Goal: Task Accomplishment & Management: Manage account settings

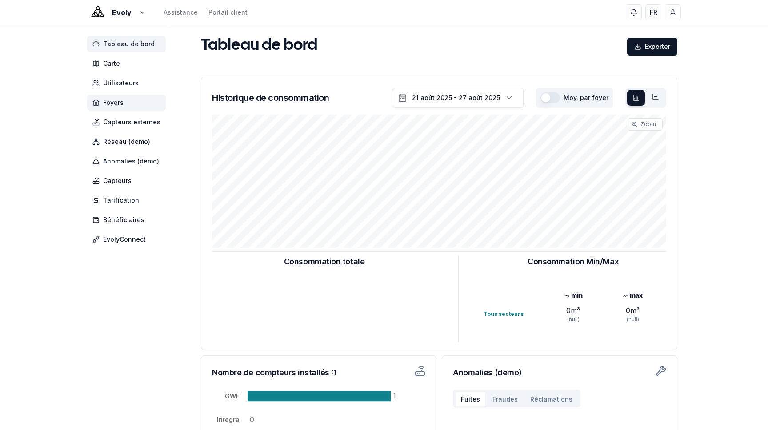
click at [116, 100] on span "Foyers" at bounding box center [113, 102] width 20 height 9
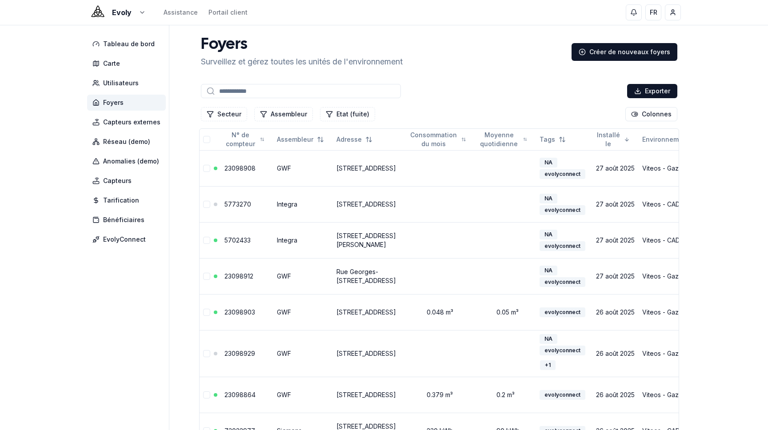
click at [250, 92] on input at bounding box center [301, 91] width 200 height 14
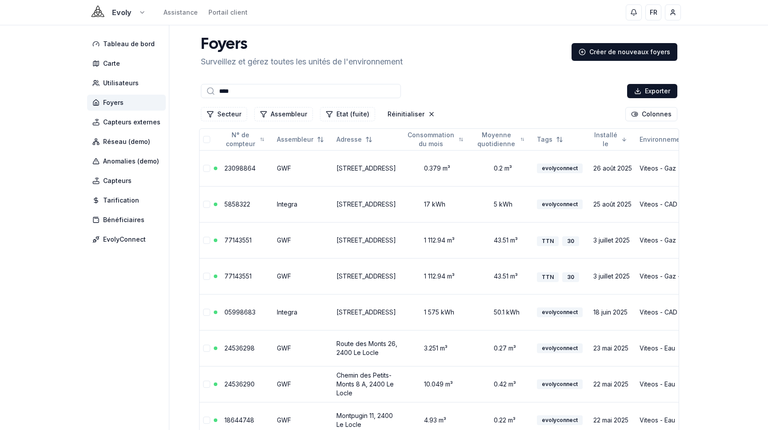
type input "****"
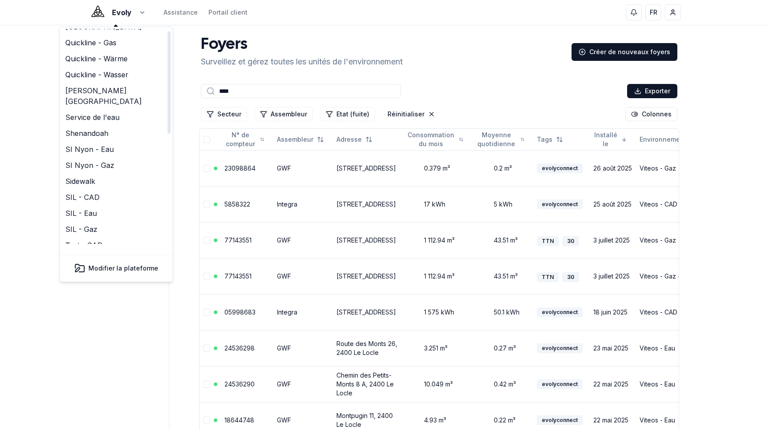
scroll to position [137, 0]
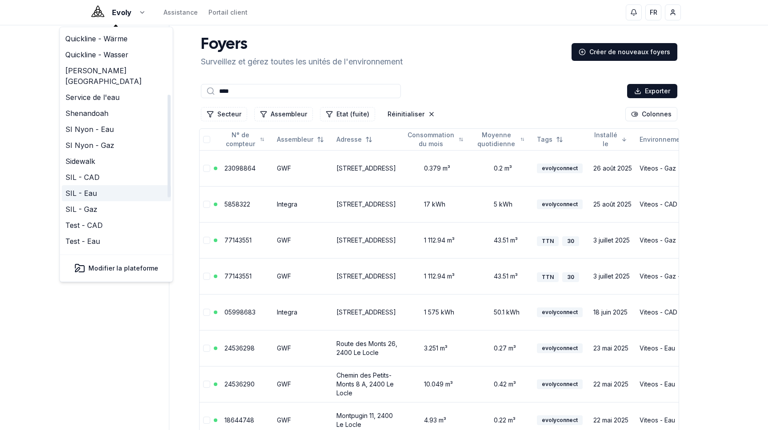
click at [103, 185] on link "SIL - Eau" at bounding box center [116, 193] width 109 height 16
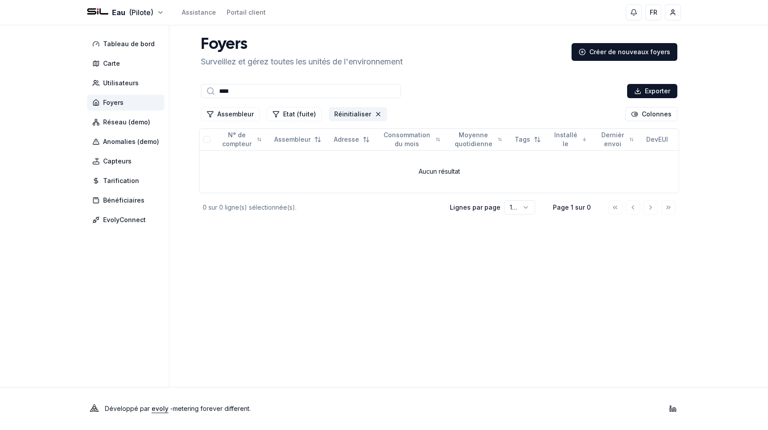
click at [364, 114] on button "Réinitialiser" at bounding box center [358, 114] width 58 height 14
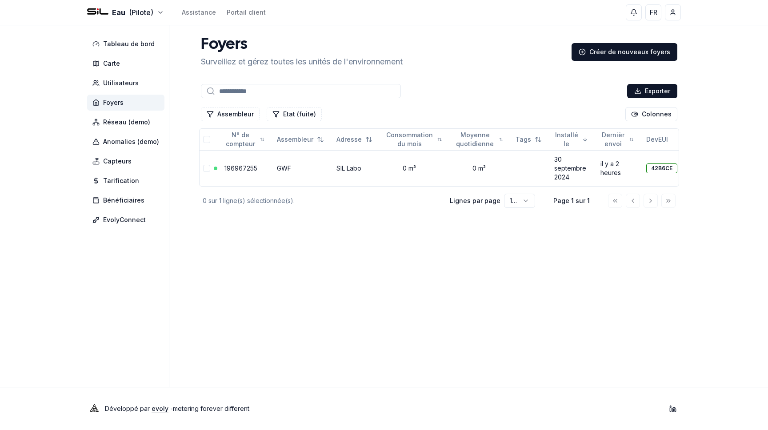
click at [144, 101] on span "Foyers" at bounding box center [125, 103] width 77 height 16
click at [148, 14] on html "Eau (Pilote) Assistance Portail client FR Yahya Tableau de bord Carte Utilisate…" at bounding box center [384, 215] width 768 height 430
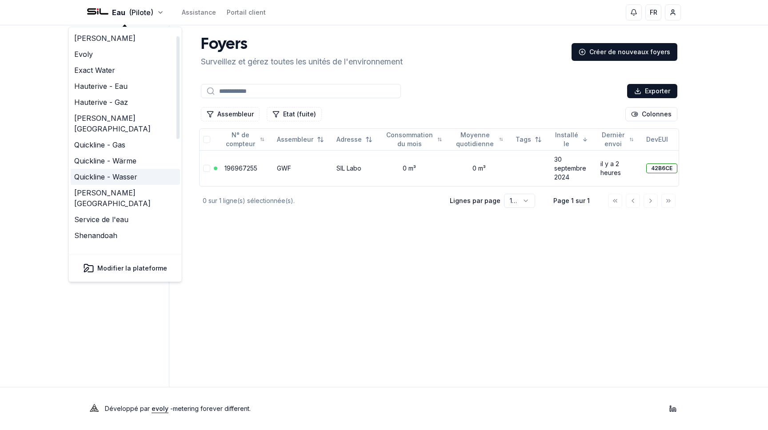
scroll to position [14, 0]
click at [114, 212] on link "Service de l'eau" at bounding box center [125, 220] width 109 height 16
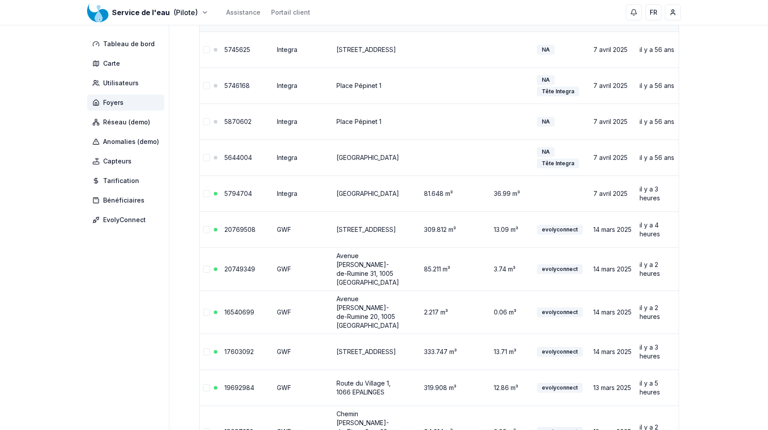
scroll to position [267, 0]
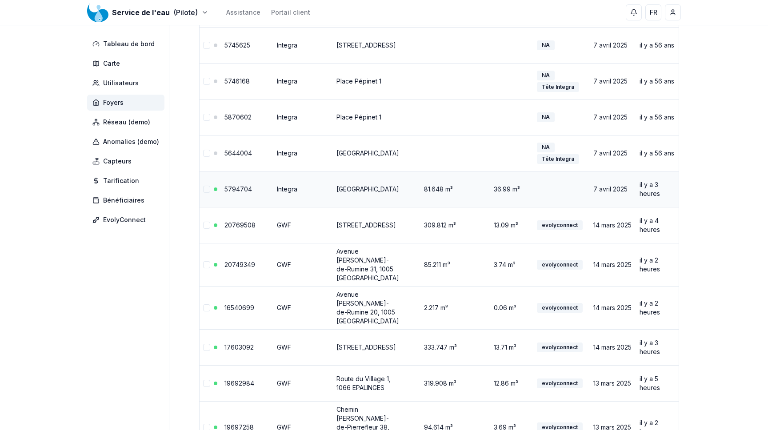
click at [236, 188] on link "5794704" at bounding box center [238, 189] width 28 height 8
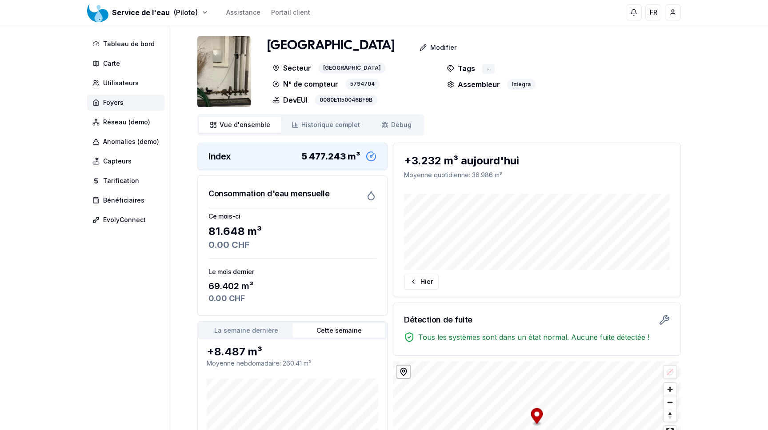
scroll to position [35, 0]
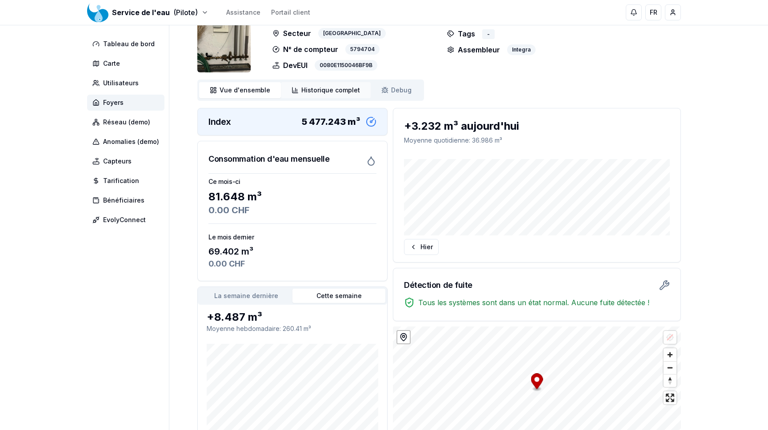
click at [339, 88] on span "Historique complet" at bounding box center [330, 90] width 59 height 9
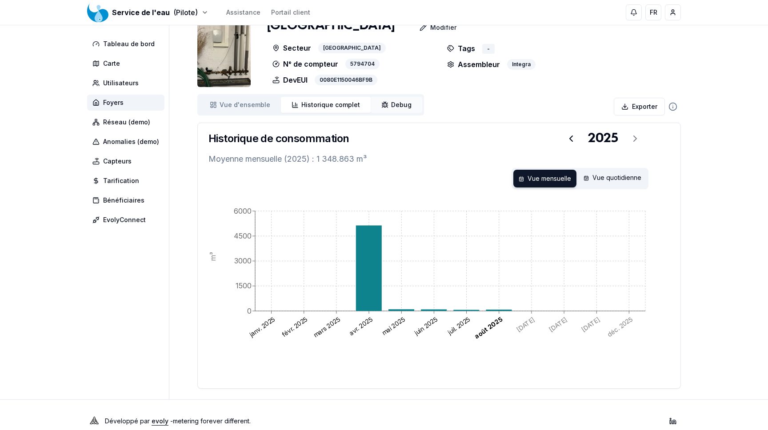
scroll to position [32, 0]
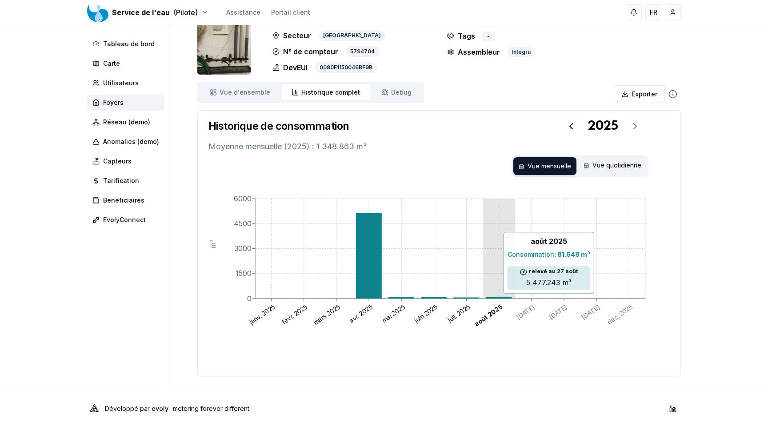
click at [492, 298] on icon at bounding box center [499, 297] width 26 height 1
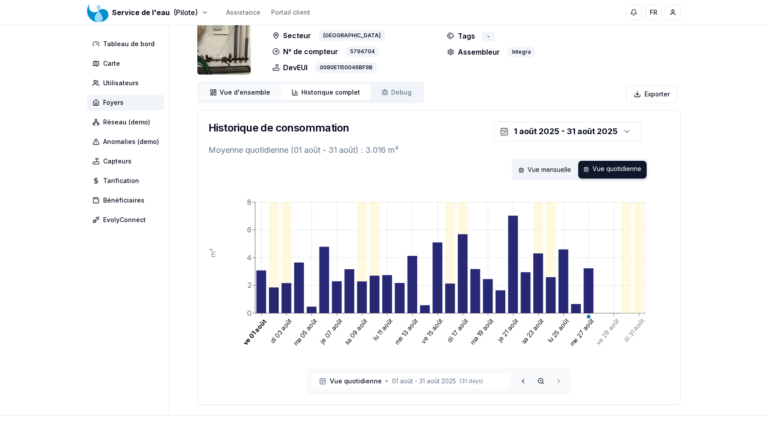
click at [229, 91] on span "Vue d'ensemble" at bounding box center [245, 92] width 51 height 9
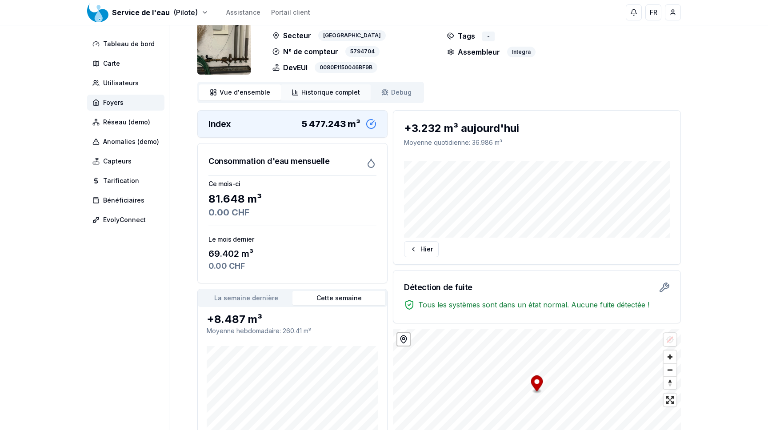
click at [336, 99] on link "Historique complet Historique" at bounding box center [326, 92] width 90 height 16
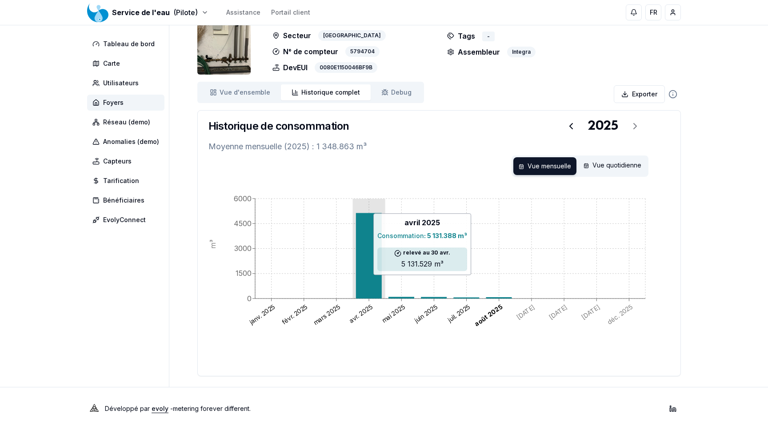
click at [379, 280] on icon at bounding box center [369, 255] width 26 height 85
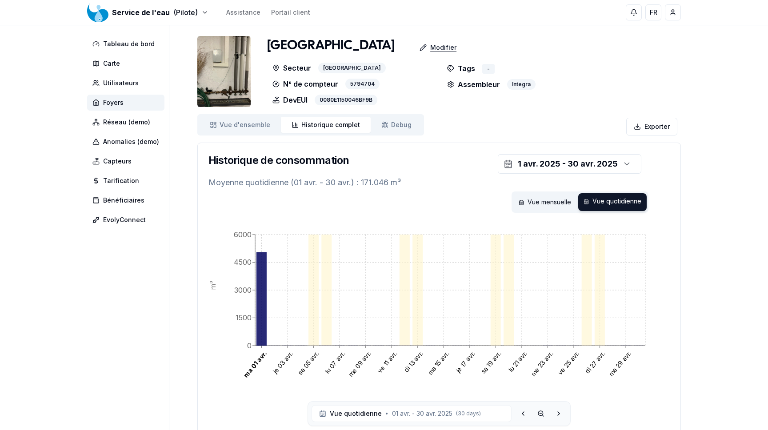
click at [446, 47] on p "Modifier" at bounding box center [443, 47] width 26 height 9
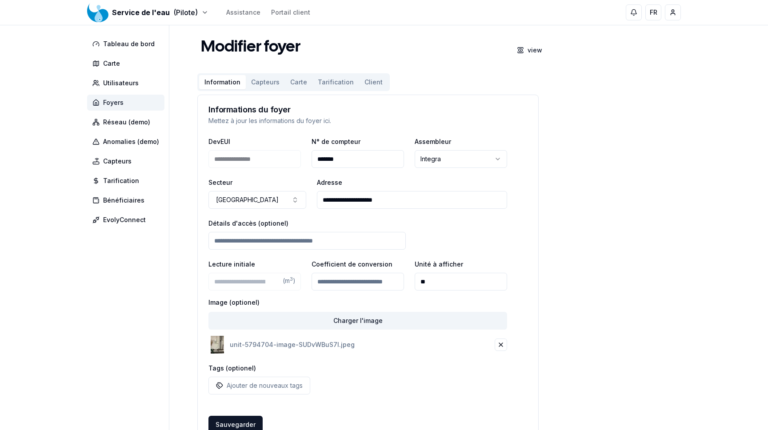
click at [130, 104] on span "Foyers" at bounding box center [125, 103] width 77 height 16
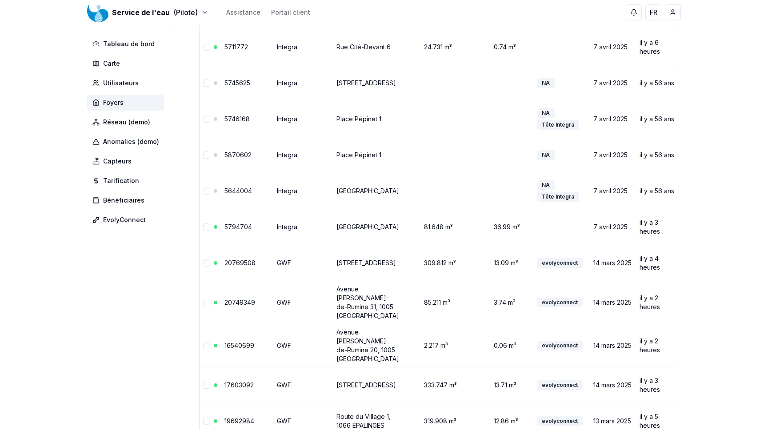
scroll to position [232, 0]
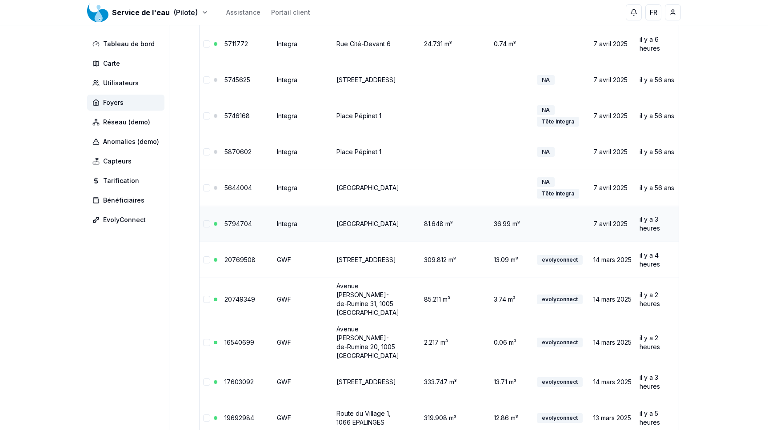
click at [236, 221] on link "5794704" at bounding box center [238, 224] width 28 height 8
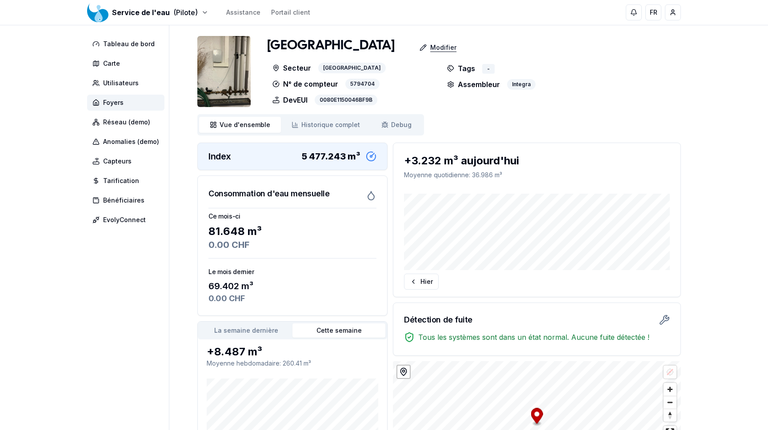
click at [444, 51] on p "Modifier" at bounding box center [443, 47] width 26 height 9
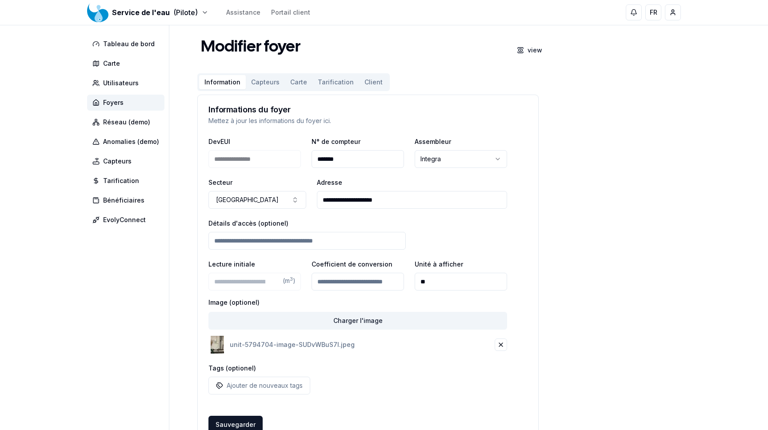
scroll to position [49, 0]
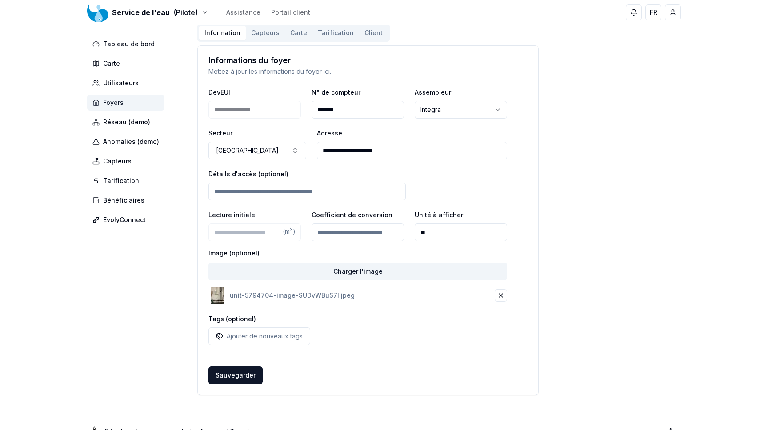
click at [117, 103] on span "Foyers" at bounding box center [113, 102] width 20 height 9
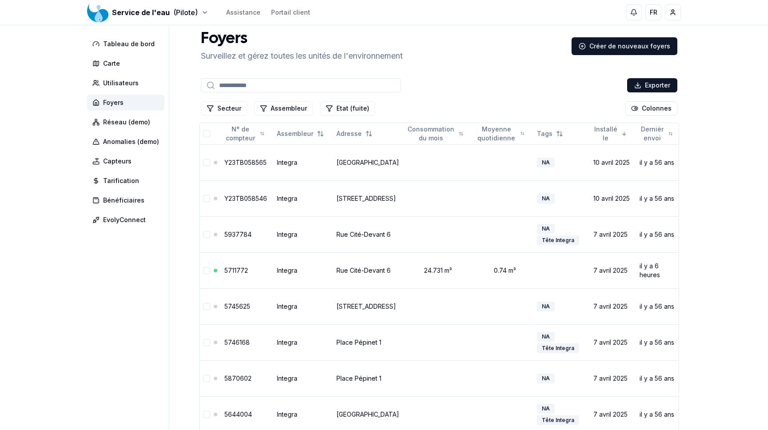
scroll to position [6, 0]
